Goal: Task Accomplishment & Management: Use online tool/utility

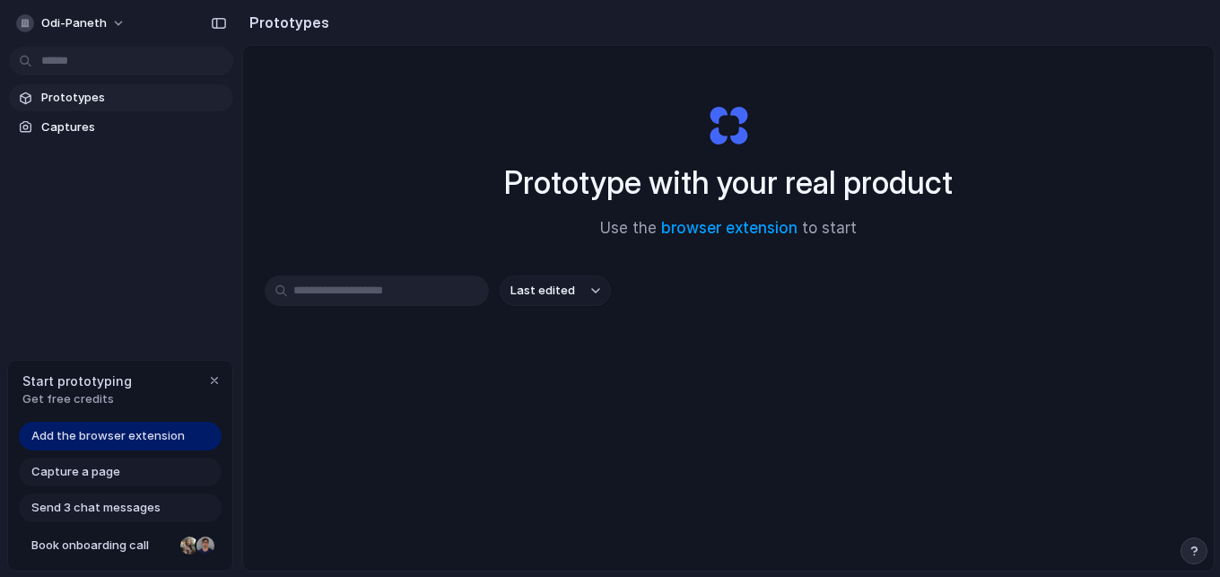
click at [395, 284] on input "text" at bounding box center [377, 290] width 224 height 31
click at [439, 209] on div "Prototype with your real product Use the browser extension to start" at bounding box center [729, 164] width 718 height 194
click at [135, 432] on span "Add the browser extension" at bounding box center [107, 436] width 153 height 18
click at [144, 439] on span "Add the browser extension" at bounding box center [107, 436] width 153 height 18
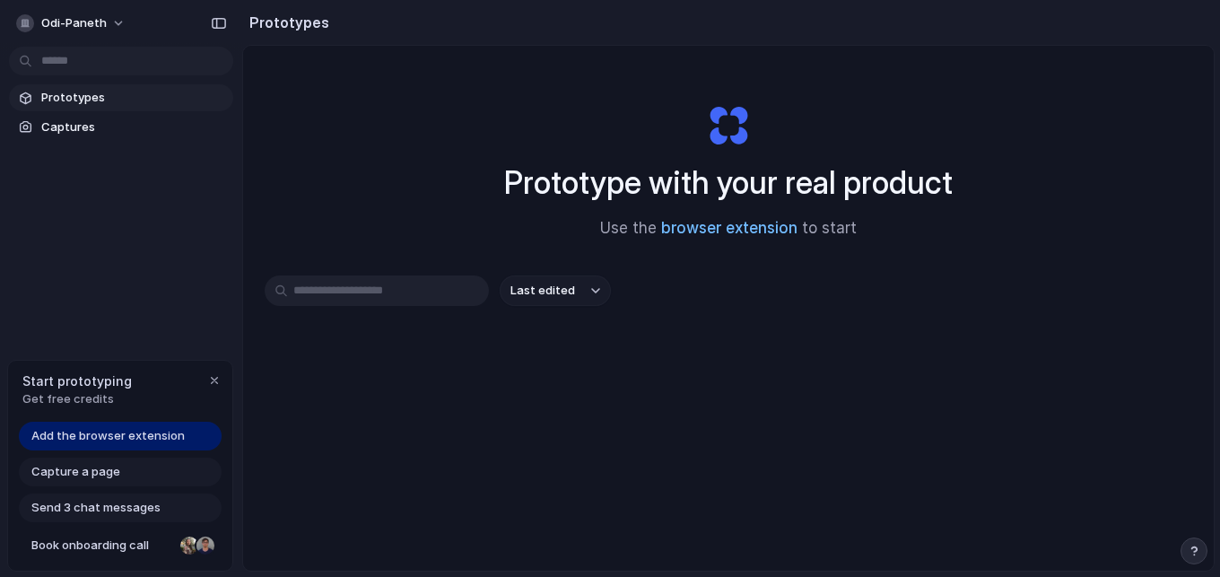
click at [774, 226] on link "browser extension" at bounding box center [729, 228] width 136 height 18
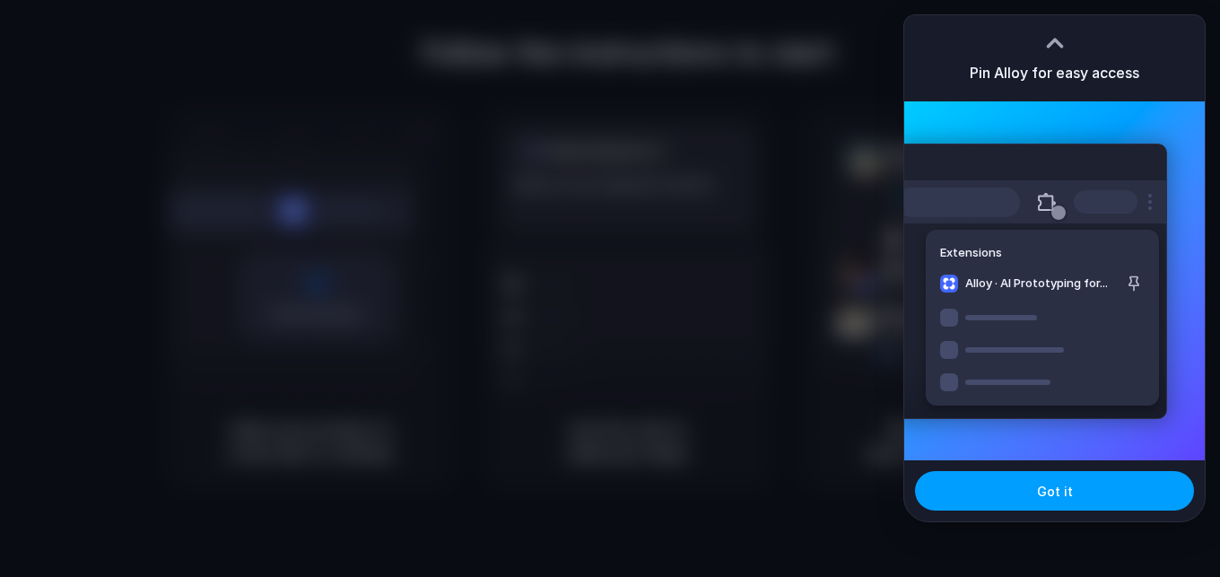
click at [1068, 485] on span "Got it" at bounding box center [1055, 491] width 36 height 19
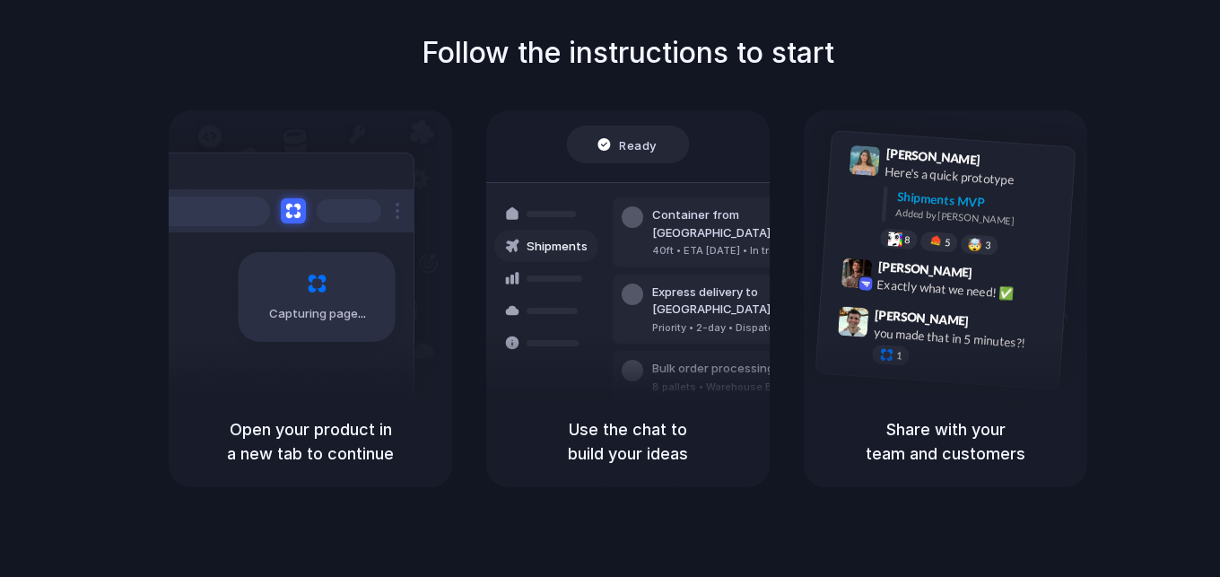
click at [1136, 139] on div "Follow the instructions to start Capturing page Open your product in a new tab …" at bounding box center [628, 259] width 1220 height 456
